Goal: Information Seeking & Learning: Learn about a topic

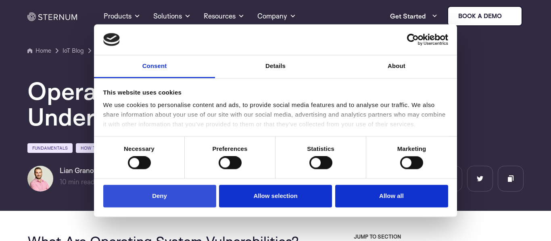
click at [145, 193] on button "Deny" at bounding box center [159, 196] width 113 height 23
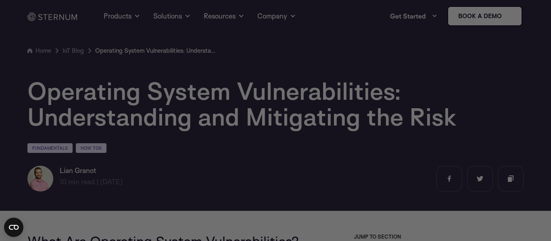
click at [548, 14] on div at bounding box center [278, 122] width 556 height 244
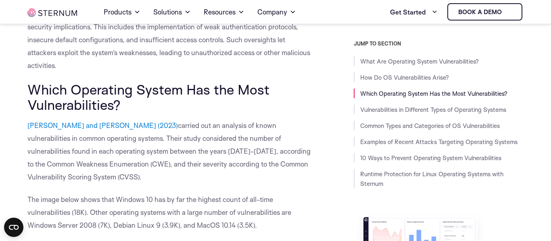
scroll to position [504, 0]
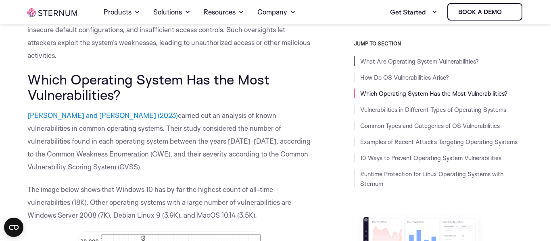
click at [404, 65] on li "What Are Operating System Vulnerabilities?" at bounding box center [439, 61] width 170 height 10
click at [402, 60] on link "What Are Operating System Vulnerabilities?" at bounding box center [419, 62] width 119 height 8
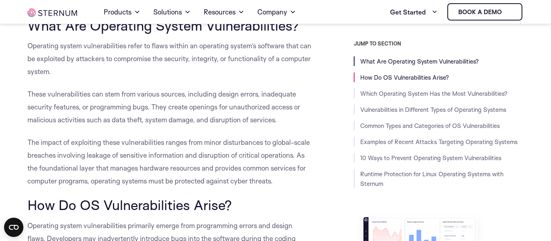
scroll to position [188, 0]
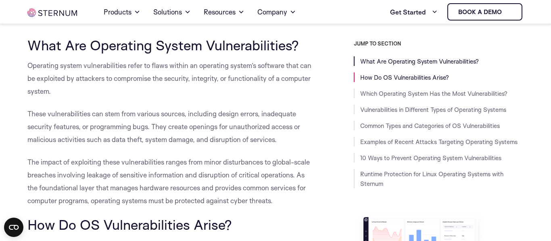
click at [405, 64] on link "What Are Operating System Vulnerabilities?" at bounding box center [419, 62] width 119 height 8
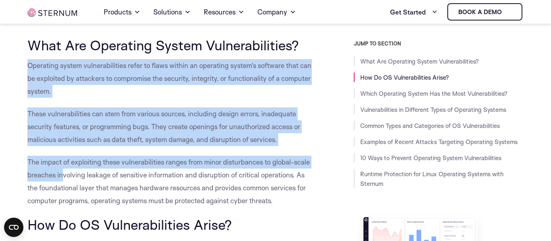
drag, startPoint x: 28, startPoint y: 65, endPoint x: 80, endPoint y: 179, distance: 124.8
click at [28, 65] on span "Operating system vulnerabilities refer to flaws within an operating system’s so…" at bounding box center [169, 78] width 284 height 34
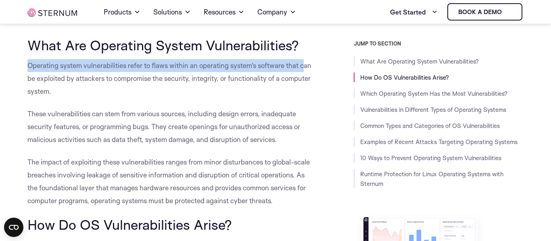
click at [29, 69] on span "Operating system vulnerabilities refer to flaws within an operating system’s so…" at bounding box center [169, 78] width 284 height 34
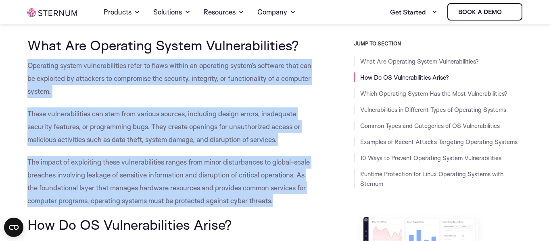
drag, startPoint x: 28, startPoint y: 66, endPoint x: 69, endPoint y: 219, distance: 158.6
copy div "Operating system vulnerabilities refer to flaws within an operating system’s so…"
